Goal: Task Accomplishment & Management: Complete application form

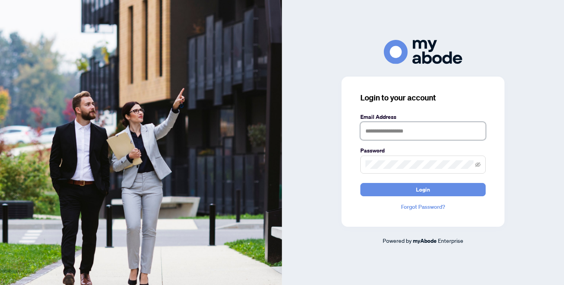
click at [408, 130] on input "text" at bounding box center [422, 131] width 125 height 18
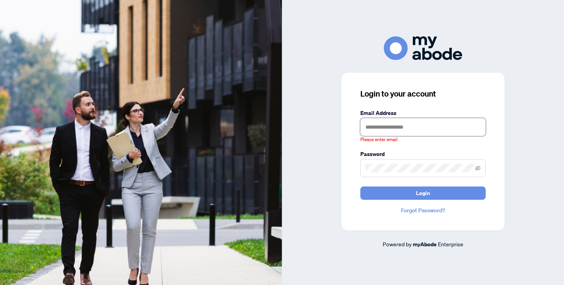
type input "**********"
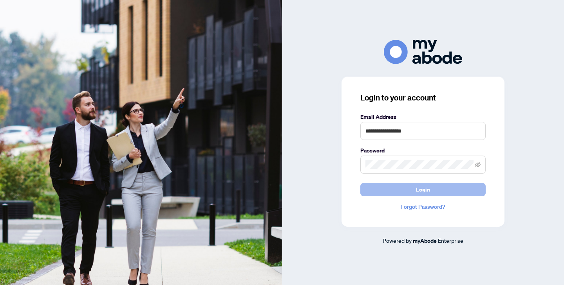
click at [427, 187] on span "Login" at bounding box center [423, 190] width 14 height 13
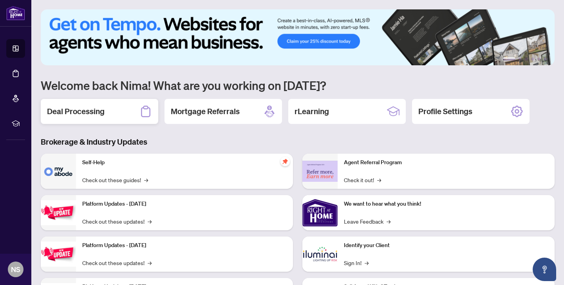
click at [107, 110] on div "Deal Processing" at bounding box center [99, 111] width 117 height 25
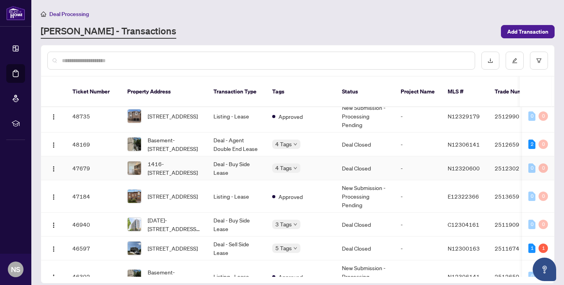
scroll to position [309, 0]
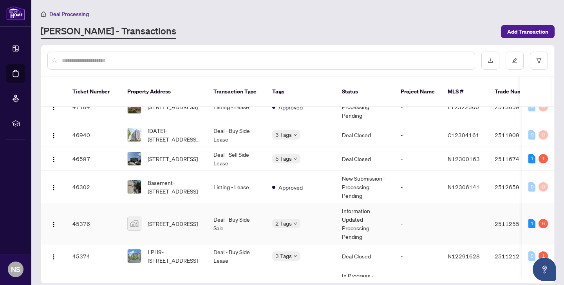
click at [241, 219] on td "Deal - Buy Side Sale" at bounding box center [236, 224] width 59 height 41
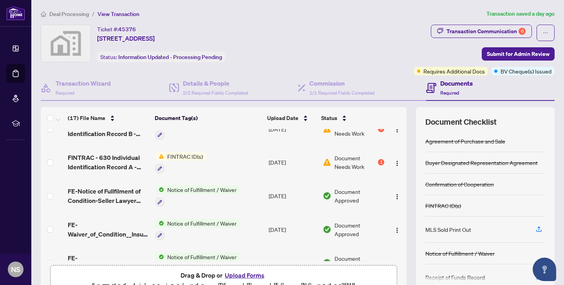
scroll to position [428, 0]
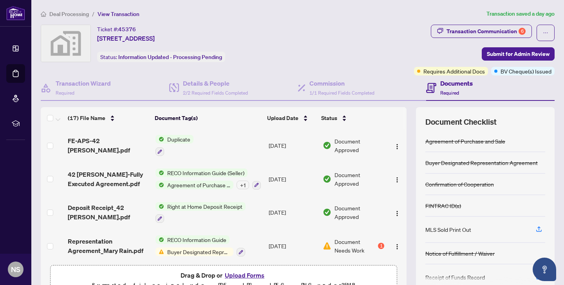
click at [241, 273] on button "Upload Forms" at bounding box center [244, 275] width 44 height 10
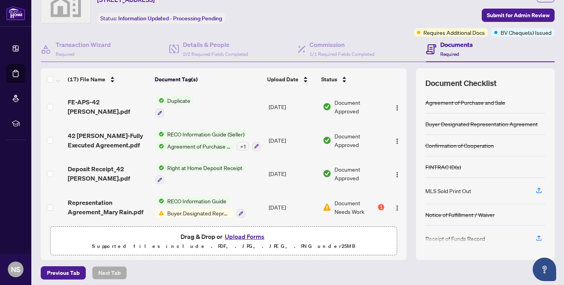
scroll to position [42, 0]
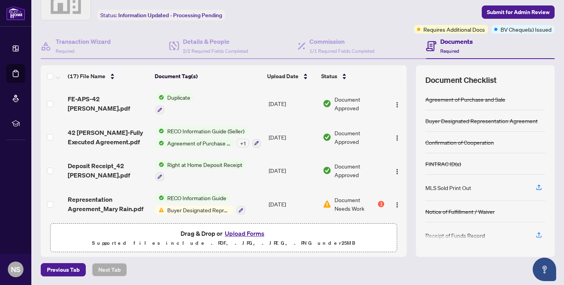
click at [243, 234] on button "Upload Forms" at bounding box center [244, 234] width 44 height 10
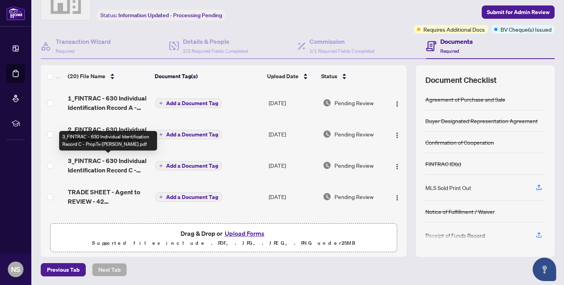
scroll to position [31, 0]
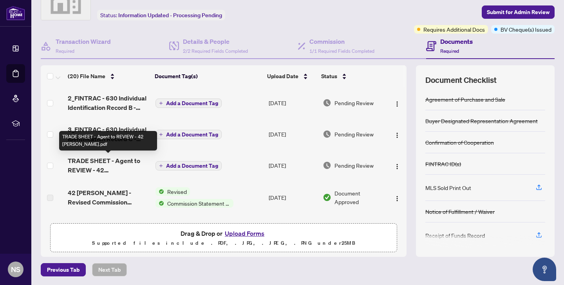
click at [128, 169] on span "TRADE SHEET - Agent to REVIEW - 42 [PERSON_NAME].pdf" at bounding box center [108, 165] width 81 height 19
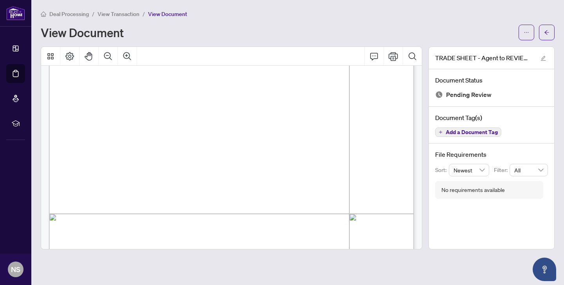
scroll to position [166, 0]
click at [522, 33] on button "button" at bounding box center [526, 33] width 16 height 16
click at [485, 49] on span "Download" at bounding box center [497, 49] width 59 height 9
click at [393, 27] on div "View Document" at bounding box center [277, 32] width 473 height 13
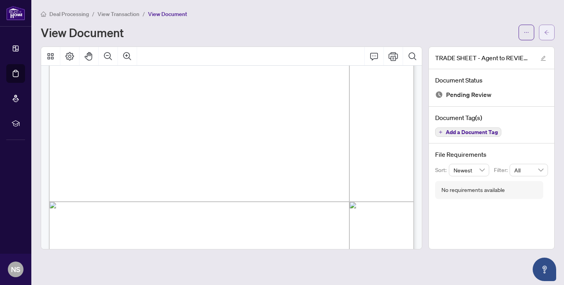
click at [546, 37] on span "button" at bounding box center [546, 32] width 5 height 13
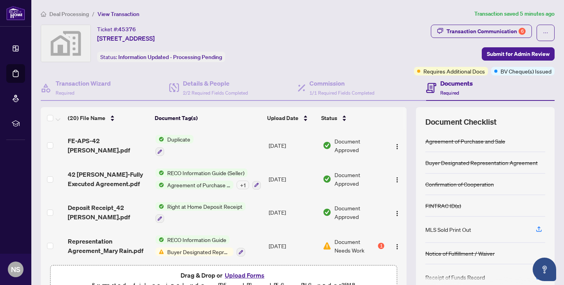
scroll to position [42, 0]
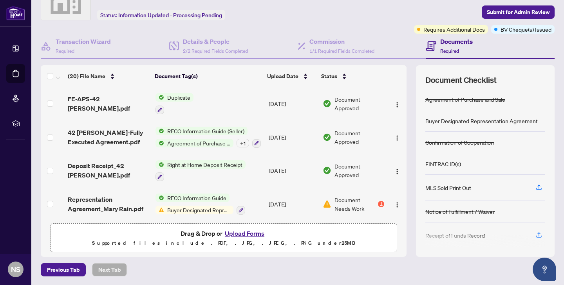
click at [236, 233] on button "Upload Forms" at bounding box center [244, 234] width 44 height 10
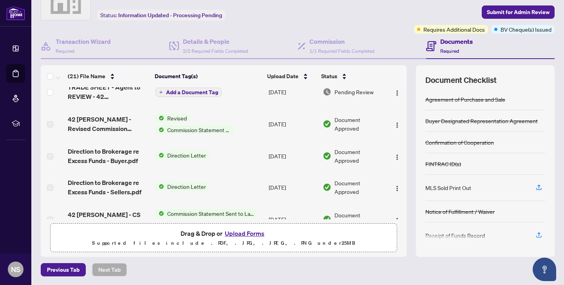
scroll to position [0, 0]
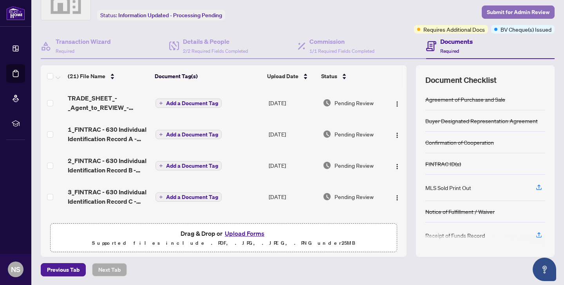
click at [501, 11] on span "Submit for Admin Review" at bounding box center [517, 12] width 63 height 13
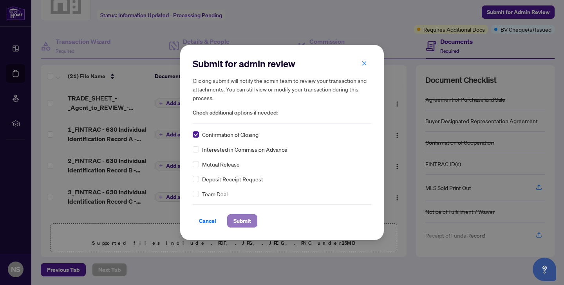
click at [250, 220] on span "Submit" at bounding box center [242, 221] width 18 height 13
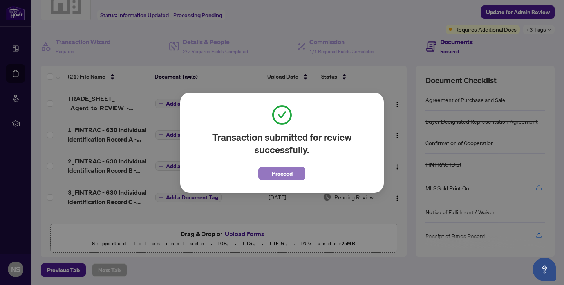
click at [287, 176] on span "Proceed" at bounding box center [282, 174] width 21 height 13
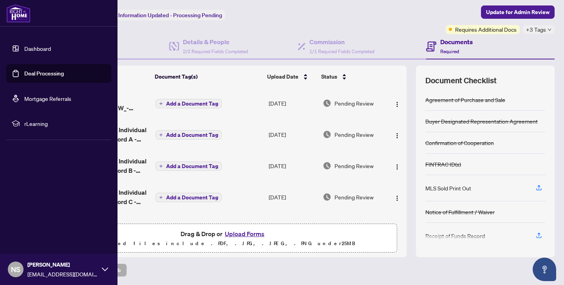
click at [24, 45] on link "Dashboard" at bounding box center [37, 48] width 27 height 7
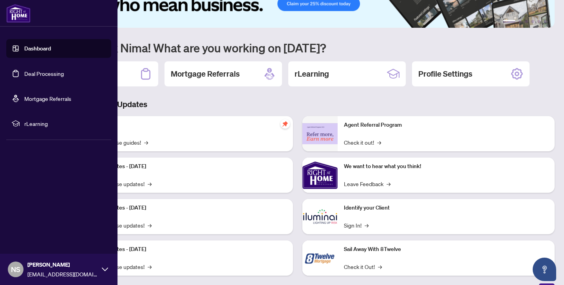
scroll to position [42, 0]
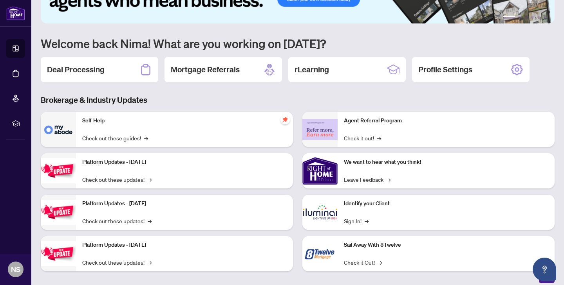
click at [180, 91] on div "1 2 3 4 5 6 Welcome back Nima! What are you working on [DATE]? Deal Processing …" at bounding box center [298, 126] width 514 height 316
click at [103, 77] on div "Deal Processing" at bounding box center [99, 69] width 117 height 25
